Goal: Submit feedback/report problem

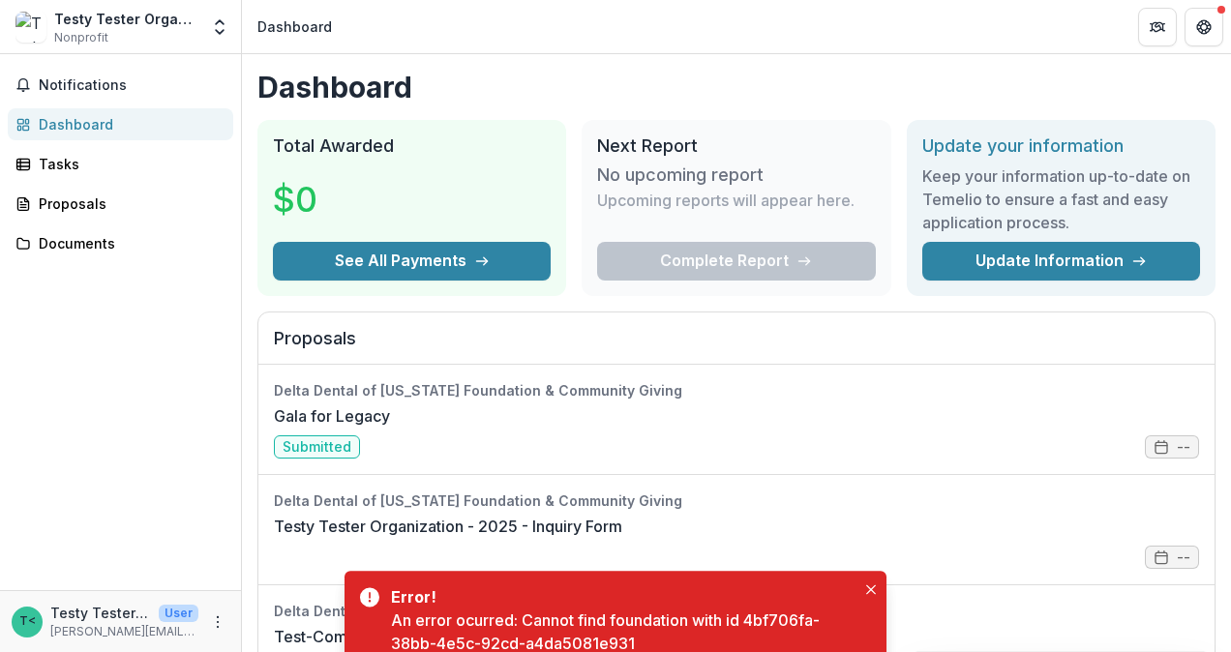
scroll to position [52, 0]
